Goal: Task Accomplishment & Management: Manage account settings

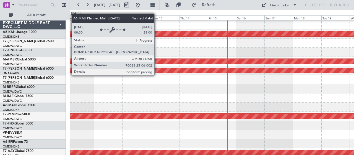
scroll to position [37, 0]
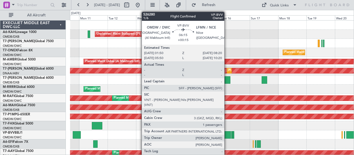
click at [227, 135] on div at bounding box center [227, 134] width 8 height 7
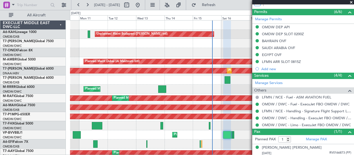
scroll to position [158, 0]
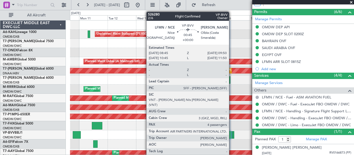
click at [232, 134] on div at bounding box center [231, 134] width 1 height 7
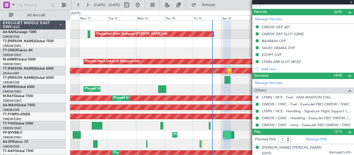
type input "4"
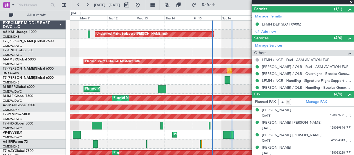
scroll to position [0, 0]
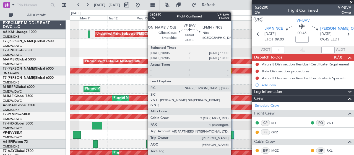
click at [234, 131] on div at bounding box center [233, 134] width 1 height 7
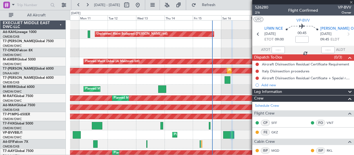
type input "-00:05"
type input "1"
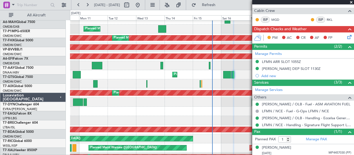
scroll to position [60, 0]
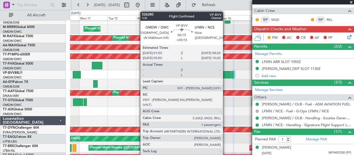
click at [226, 72] on div at bounding box center [227, 74] width 8 height 7
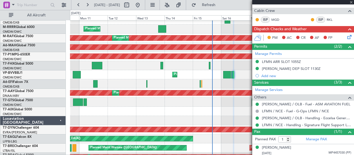
type input "+00:15"
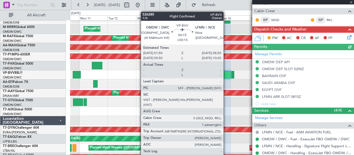
scroll to position [124, 0]
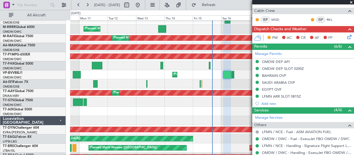
click at [352, 1] on span at bounding box center [352, 2] width 6 height 5
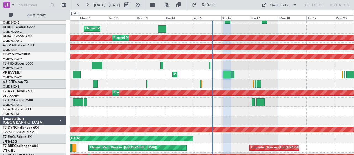
type input "0"
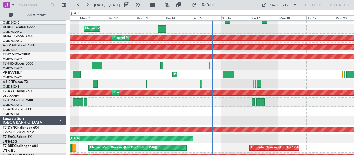
scroll to position [0, 0]
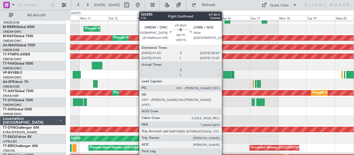
click at [225, 73] on div at bounding box center [227, 74] width 8 height 7
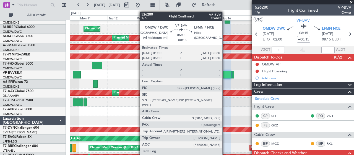
click at [225, 74] on div at bounding box center [227, 74] width 8 height 7
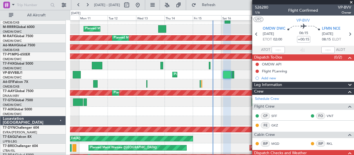
click at [351, 1] on span at bounding box center [352, 2] width 6 height 5
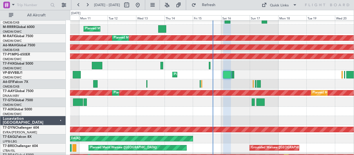
type input "0"
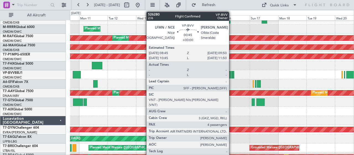
click at [232, 74] on div at bounding box center [231, 74] width 1 height 7
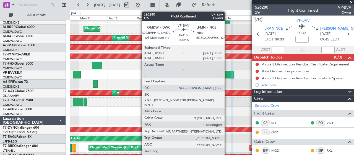
click at [228, 73] on div at bounding box center [227, 74] width 8 height 7
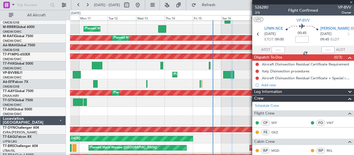
type input "+00:15"
type input "1"
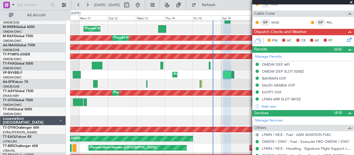
scroll to position [158, 0]
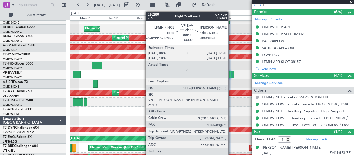
click at [231, 72] on div at bounding box center [231, 74] width 1 height 7
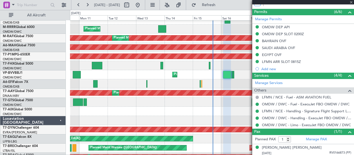
type input "4"
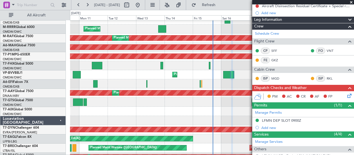
scroll to position [0, 0]
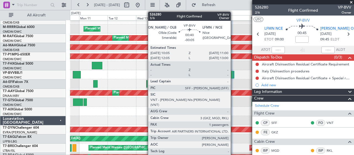
click at [234, 74] on div at bounding box center [233, 74] width 1 height 7
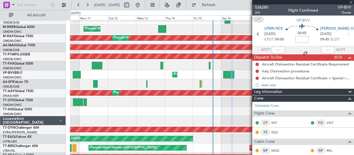
type input "-00:05"
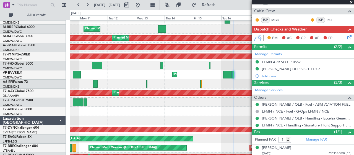
scroll to position [110, 0]
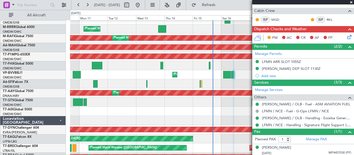
click at [351, 2] on span at bounding box center [352, 2] width 6 height 5
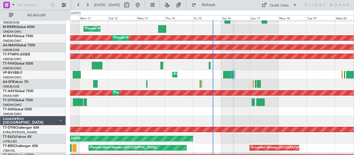
type input "0"
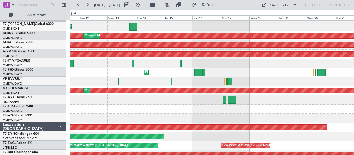
scroll to position [64, 0]
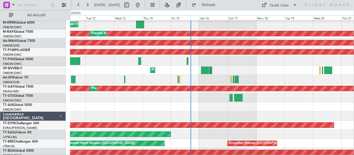
click at [270, 68] on div "Planned Maint Dubai (Al Maktoum Intl)" at bounding box center [212, 70] width 284 height 9
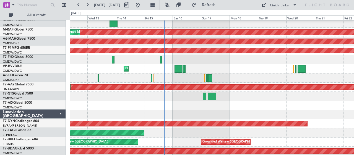
scroll to position [66, 0]
click at [261, 64] on div at bounding box center [212, 59] width 284 height 9
